Goal: Task Accomplishment & Management: Manage account settings

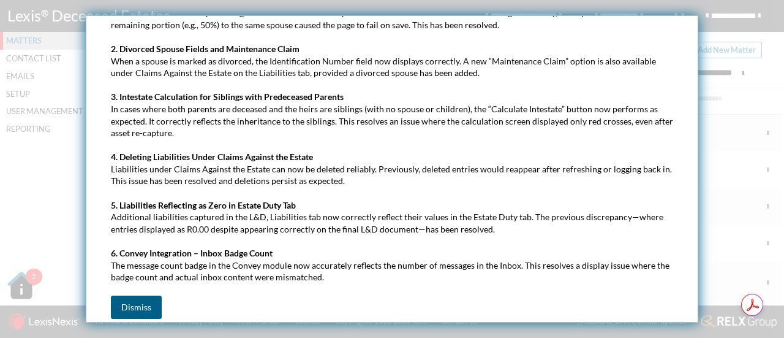
scroll to position [165, 0]
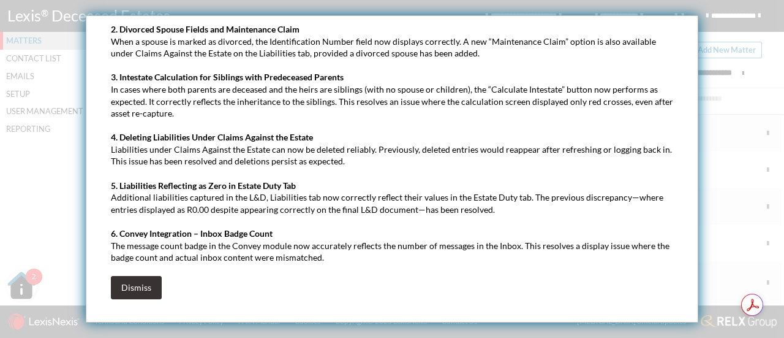
click at [152, 283] on button "Dismiss" at bounding box center [136, 287] width 51 height 23
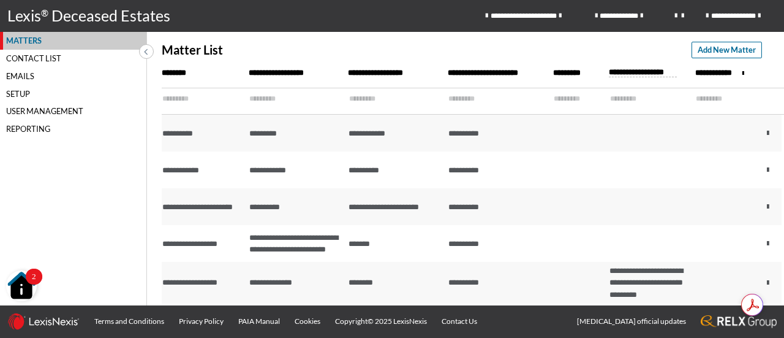
click at [28, 58] on div "Contact List" at bounding box center [73, 59] width 146 height 18
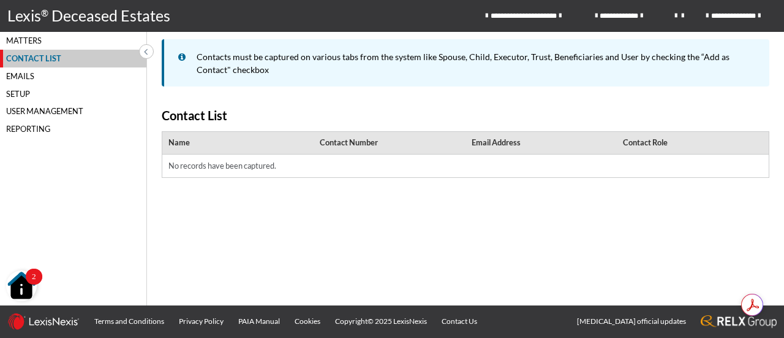
click at [27, 76] on div "Emails" at bounding box center [73, 76] width 146 height 18
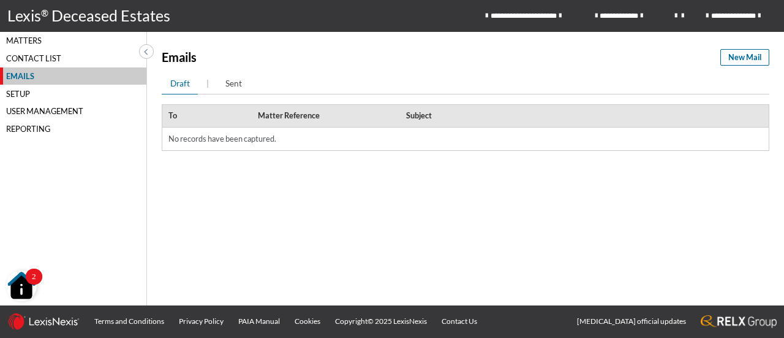
click at [27, 96] on div "Setup" at bounding box center [73, 94] width 146 height 18
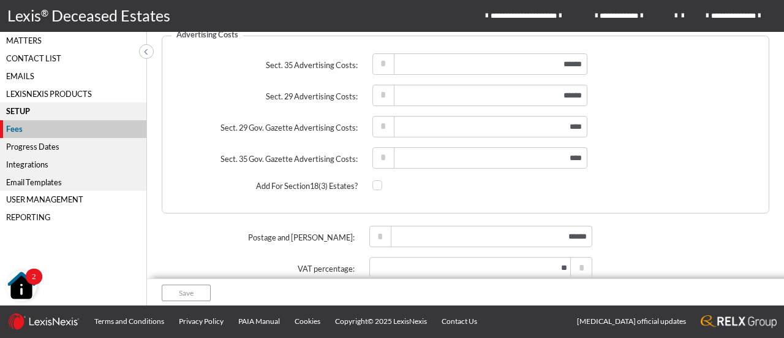
scroll to position [195, 0]
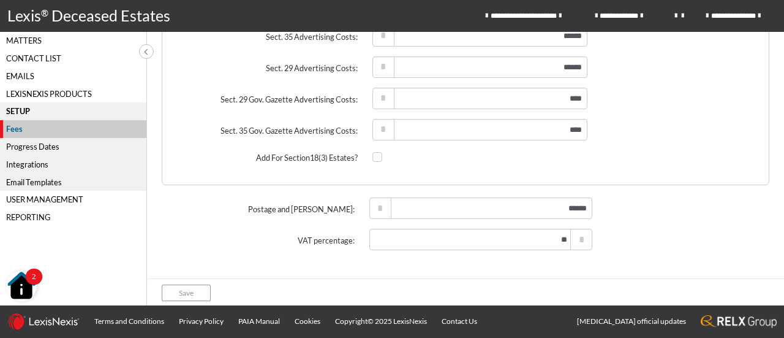
click at [28, 146] on div "Progress Dates" at bounding box center [73, 147] width 146 height 18
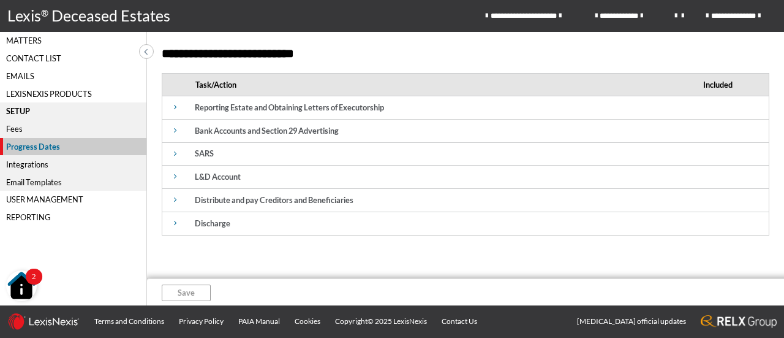
click at [175, 107] on icon at bounding box center [175, 108] width 3 height 8
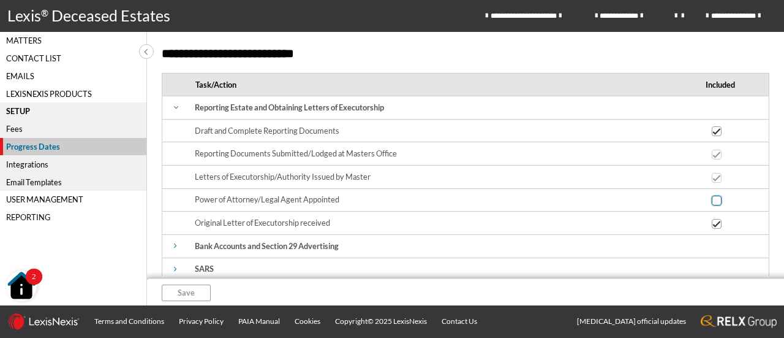
click at [712, 136] on span at bounding box center [717, 131] width 10 height 10
click at [712, 135] on input "checkbox" at bounding box center [716, 131] width 8 height 8
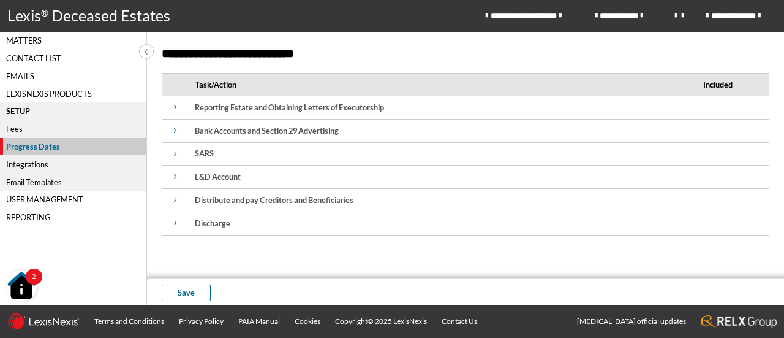
click at [176, 108] on icon at bounding box center [175, 108] width 3 height 8
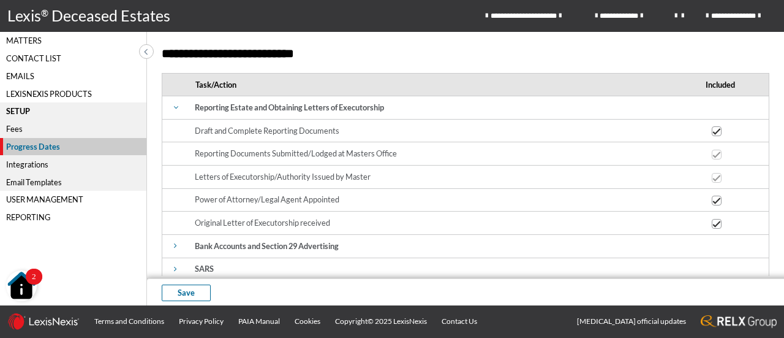
click at [174, 107] on icon at bounding box center [176, 107] width 8 height 3
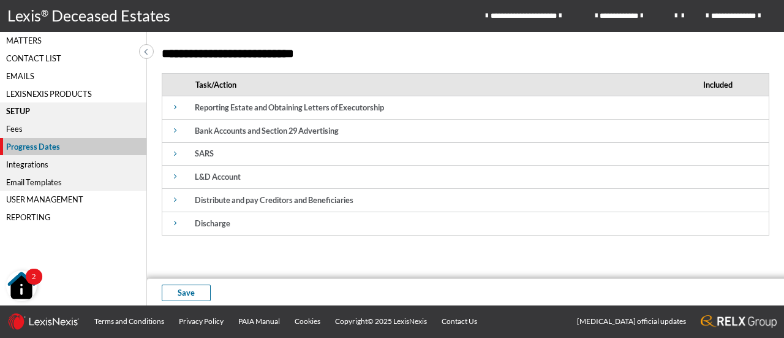
click at [175, 132] on icon at bounding box center [175, 131] width 3 height 8
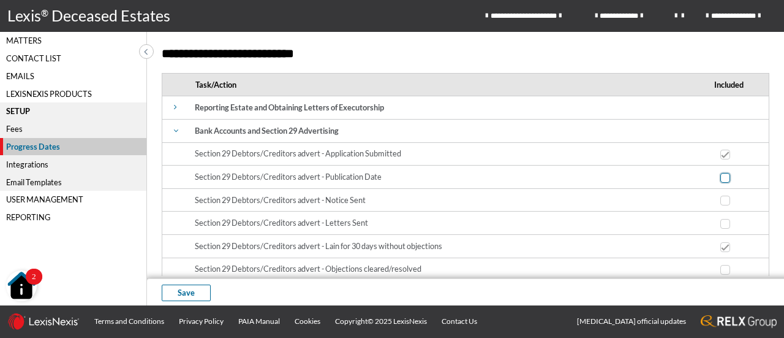
click at [721, 159] on span at bounding box center [726, 154] width 10 height 10
click at [721, 159] on input "checkbox" at bounding box center [725, 155] width 8 height 8
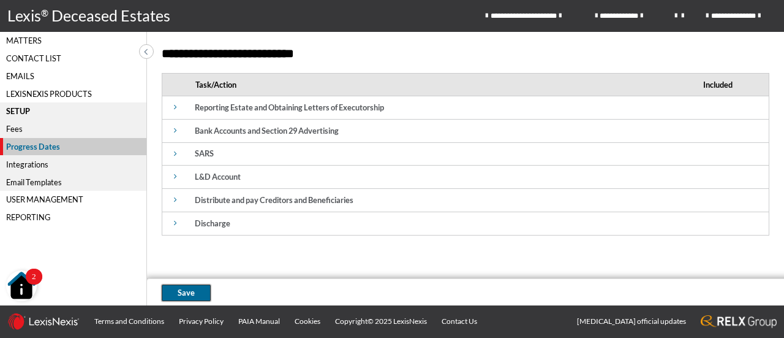
click at [185, 292] on span "Save" at bounding box center [186, 293] width 17 height 12
click at [50, 200] on div "User Management" at bounding box center [73, 200] width 146 height 18
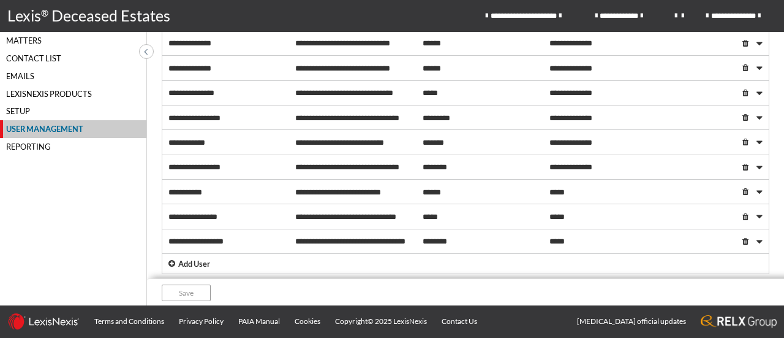
scroll to position [458, 0]
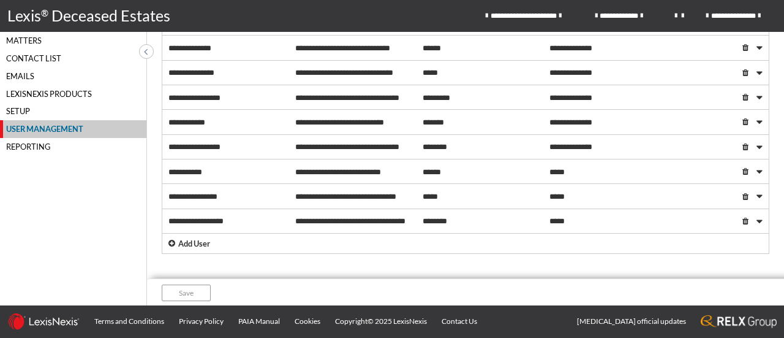
click at [200, 243] on p "Add User" at bounding box center [194, 244] width 32 height 12
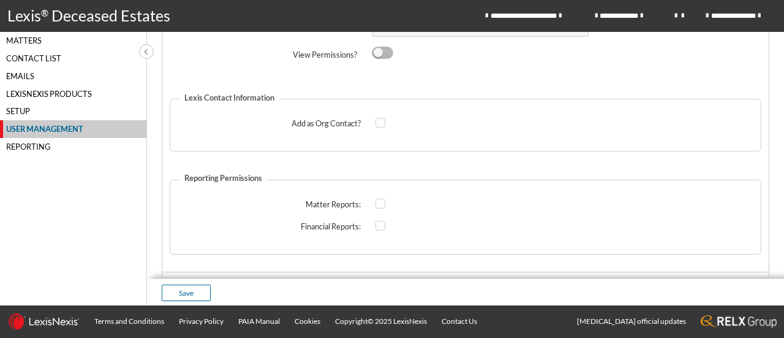
scroll to position [771, 0]
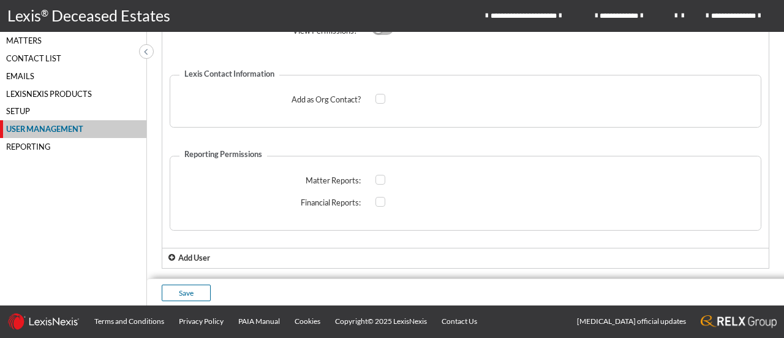
click at [387, 35] on span at bounding box center [382, 29] width 21 height 12
click at [380, 32] on input "checkbox" at bounding box center [376, 29] width 8 height 8
checkbox input "****"
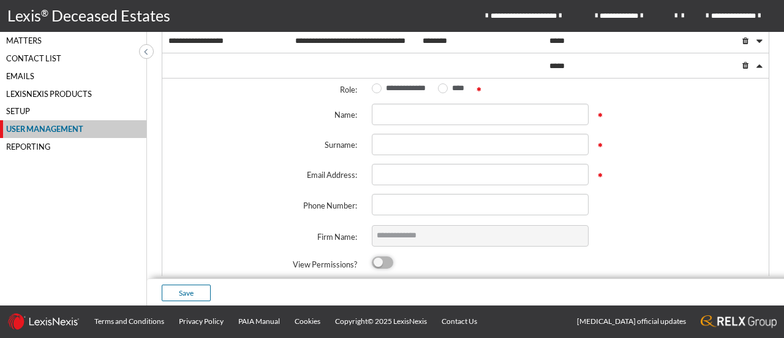
scroll to position [547, 0]
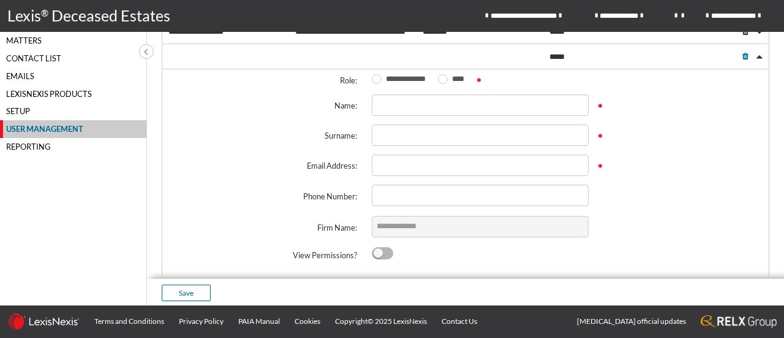
click at [743, 61] on span at bounding box center [746, 57] width 6 height 8
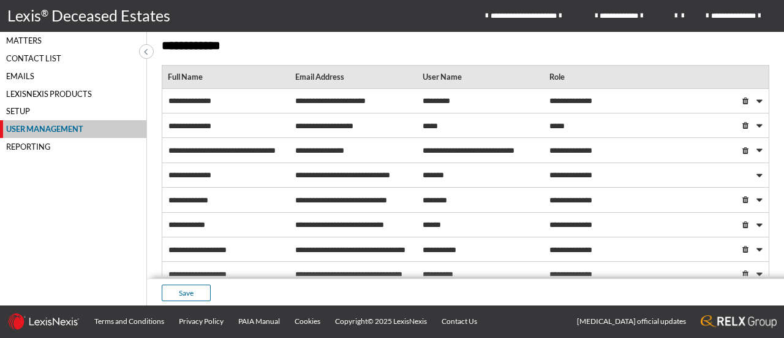
scroll to position [0, 0]
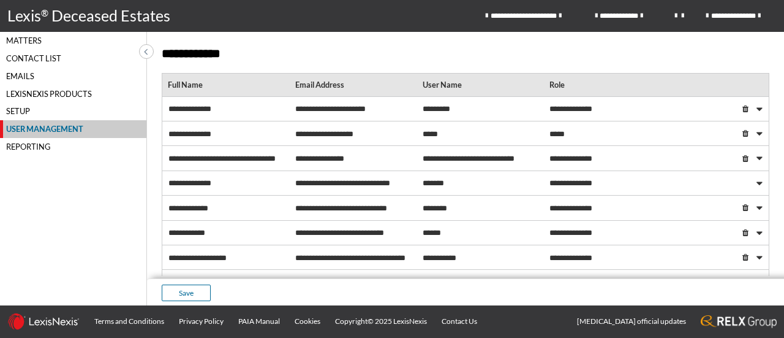
click at [42, 146] on div "Reporting" at bounding box center [73, 147] width 146 height 18
click at [39, 148] on div "Reporting" at bounding box center [73, 147] width 146 height 18
click at [57, 40] on div "Matters" at bounding box center [73, 41] width 146 height 18
click at [43, 41] on div "Matters" at bounding box center [73, 41] width 146 height 18
